Goal: Register for event/course

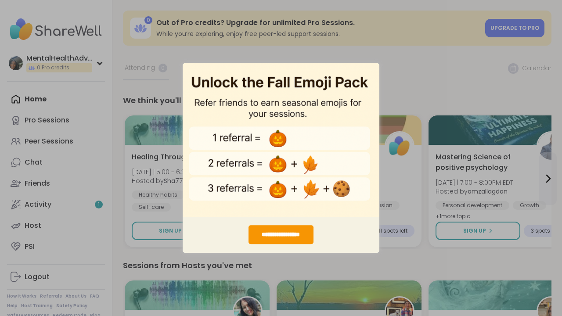
click at [422, 65] on div "**********" at bounding box center [281, 158] width 562 height 316
click at [281, 224] on div "**********" at bounding box center [281, 235] width 197 height 36
click at [286, 239] on div "**********" at bounding box center [281, 235] width 65 height 19
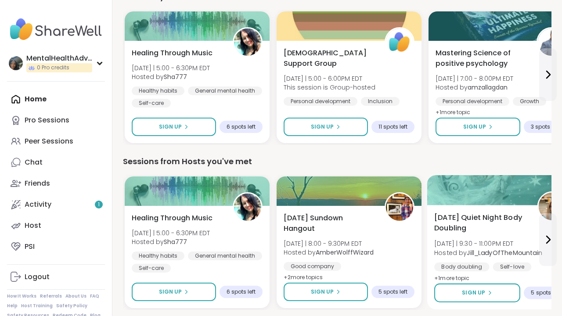
scroll to position [105, 0]
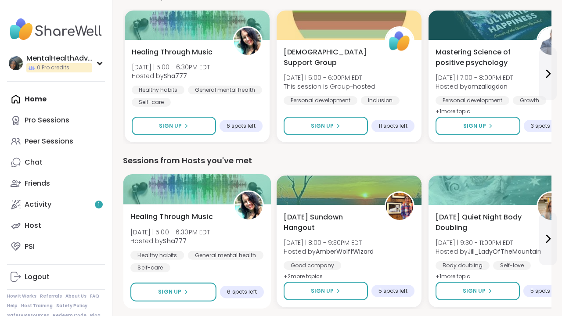
click at [216, 249] on div "Healing Through Music [DATE] | 5:00 - 6:30PM EDT Hosted by Sha777 Healthy habit…" at bounding box center [197, 242] width 134 height 61
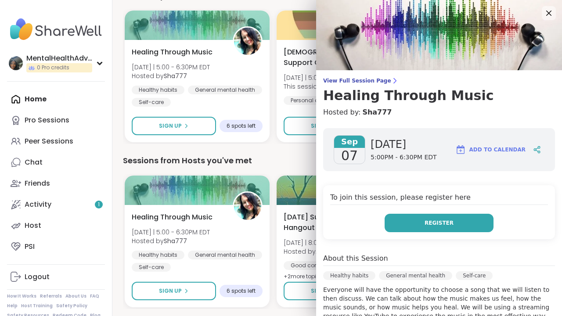
click at [423, 225] on button "Register" at bounding box center [439, 223] width 109 height 18
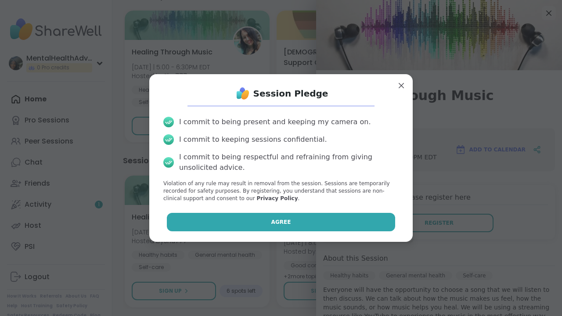
click at [362, 213] on button "Agree" at bounding box center [281, 222] width 229 height 18
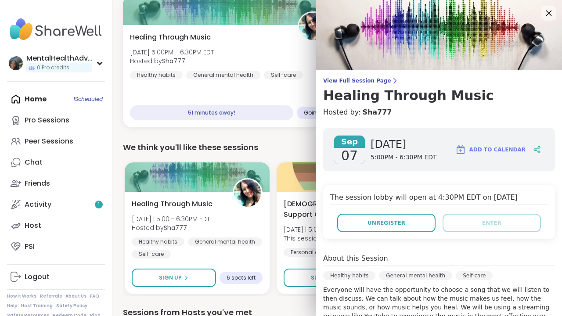
click at [550, 12] on icon at bounding box center [549, 14] width 6 height 6
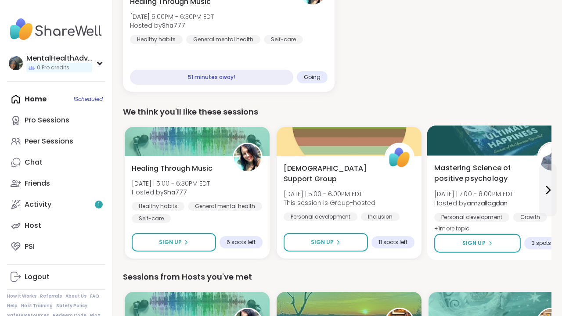
scroll to position [143, 0]
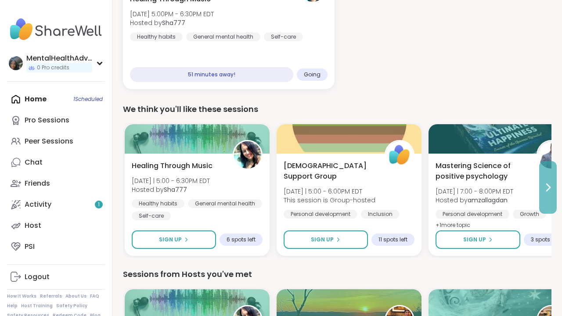
click at [543, 185] on icon at bounding box center [548, 187] width 11 height 11
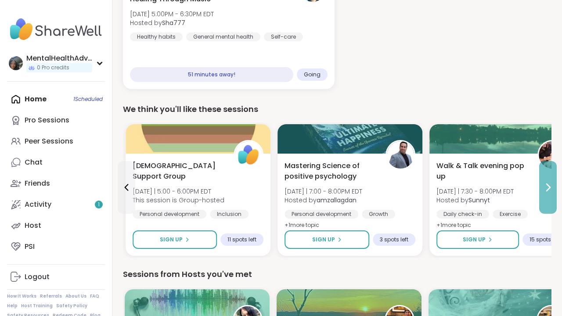
click at [543, 185] on icon at bounding box center [548, 187] width 11 height 11
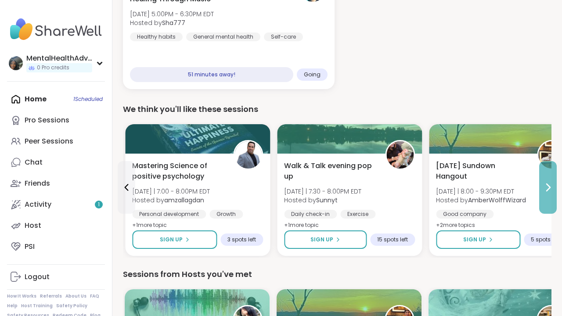
click at [543, 185] on icon at bounding box center [548, 187] width 11 height 11
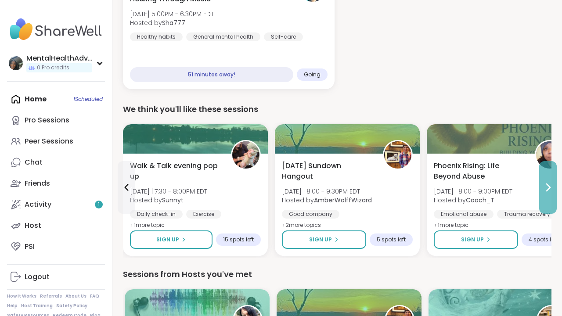
click at [543, 185] on icon at bounding box center [548, 187] width 11 height 11
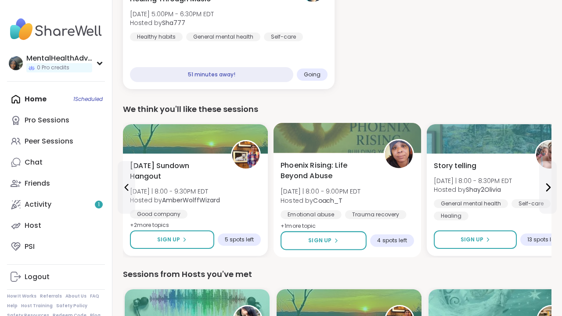
click at [363, 150] on div at bounding box center [348, 138] width 148 height 30
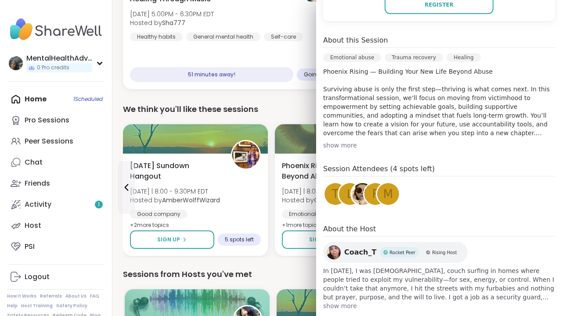
scroll to position [234, 0]
click at [292, 107] on div "We think you'll like these sessions" at bounding box center [337, 109] width 429 height 12
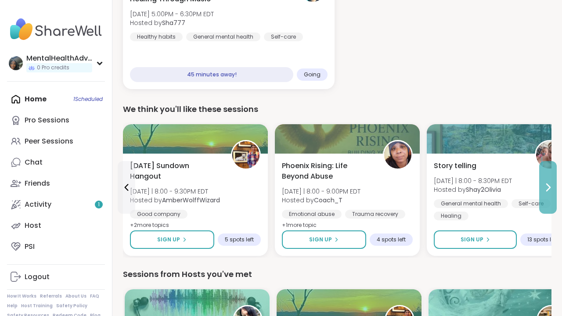
click at [552, 188] on icon at bounding box center [548, 187] width 11 height 11
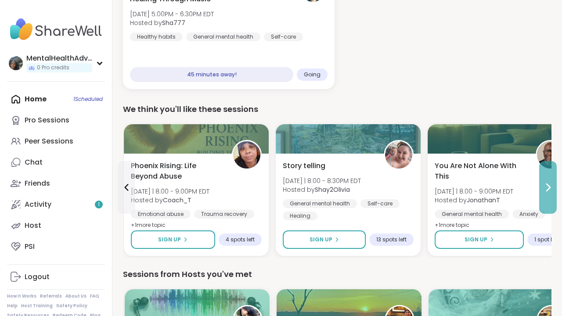
click at [552, 188] on icon at bounding box center [548, 187] width 11 height 11
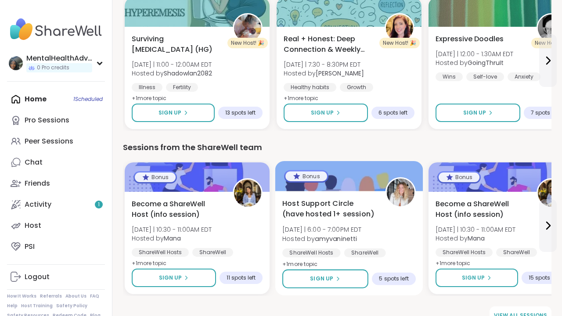
scroll to position [1094, 0]
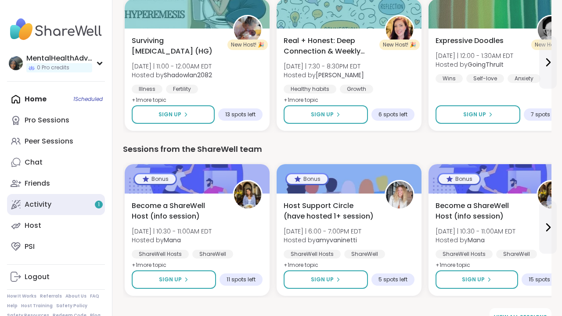
click at [81, 203] on link "Activity 1" at bounding box center [56, 204] width 98 height 21
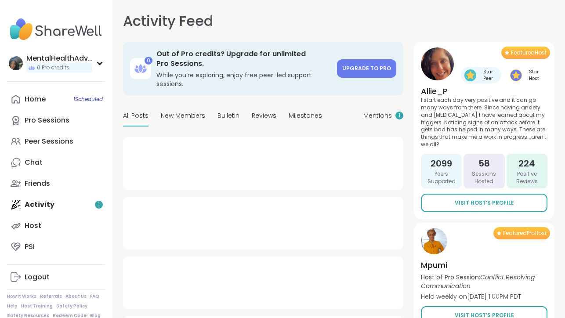
type textarea "*"
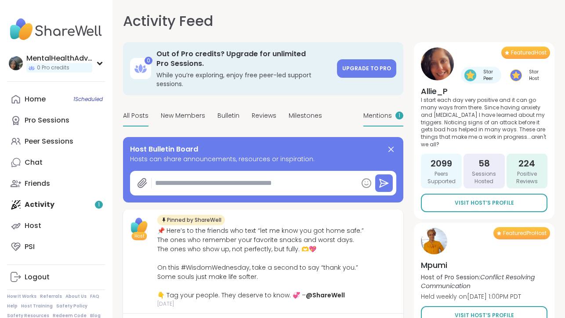
click at [387, 116] on span "Mentions" at bounding box center [377, 115] width 29 height 9
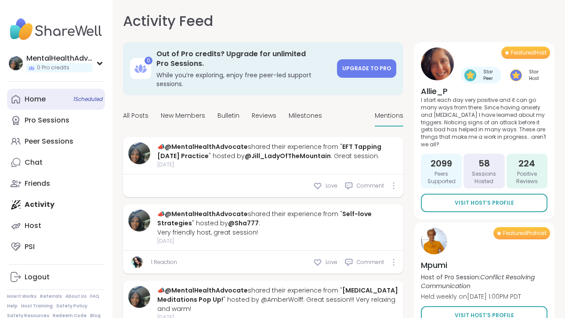
click at [45, 94] on div "Home 1 Scheduled" at bounding box center [35, 99] width 21 height 10
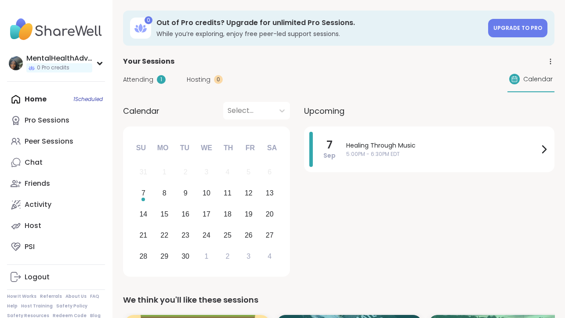
click at [143, 85] on div "Attending 1 Hosting 0 Calendar" at bounding box center [338, 79] width 431 height 25
click at [139, 79] on span "Attending" at bounding box center [138, 79] width 30 height 9
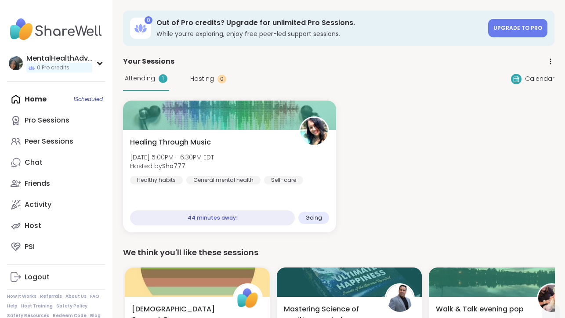
click at [185, 80] on div "Attending 1 Hosting 0" at bounding box center [174, 79] width 103 height 24
